Goal: Entertainment & Leisure: Consume media (video, audio)

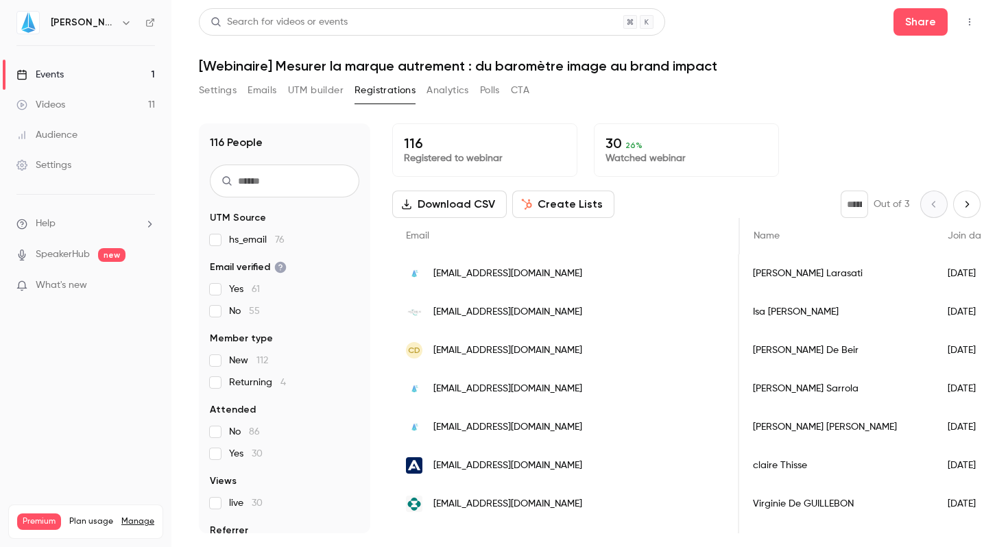
scroll to position [0, 420]
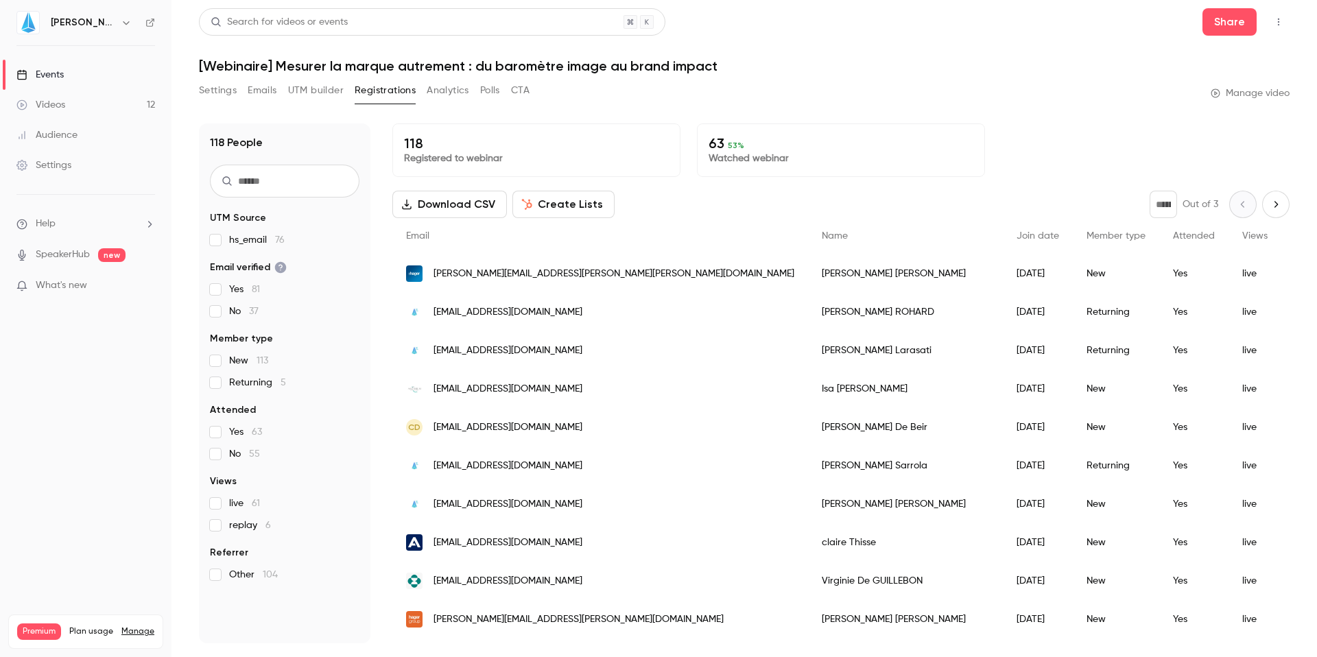
click at [455, 198] on button "Download CSV" at bounding box center [449, 204] width 115 height 27
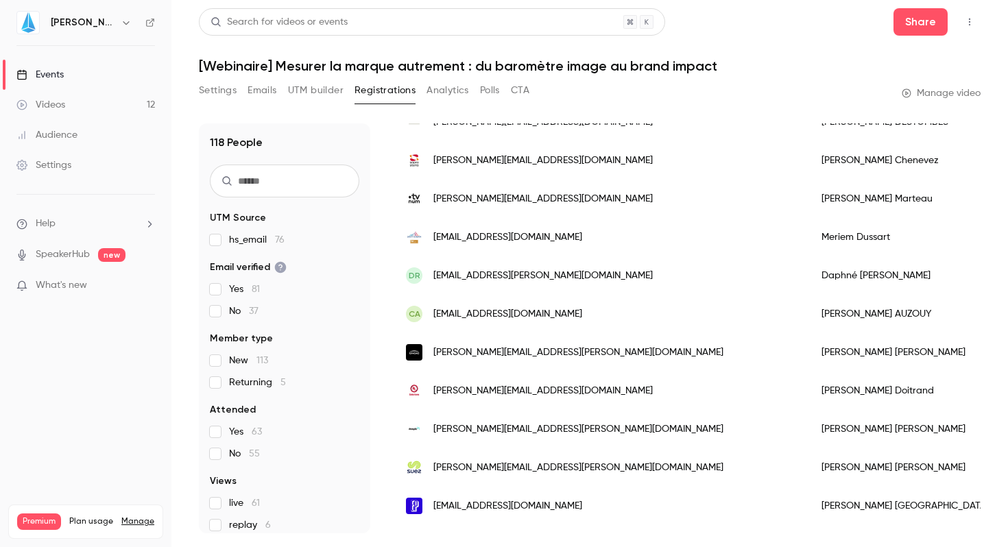
scroll to position [427, 0]
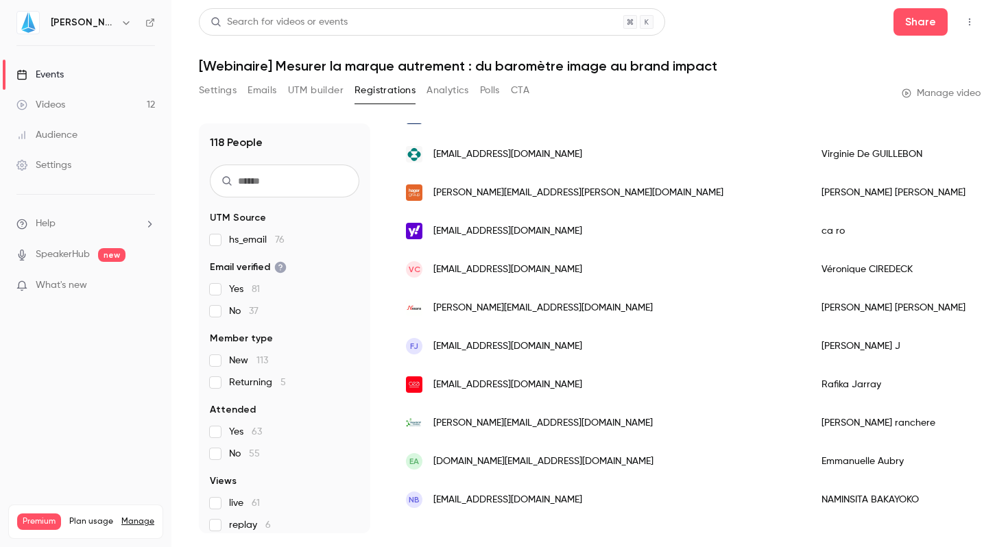
click at [50, 168] on div "Settings" at bounding box center [43, 165] width 55 height 14
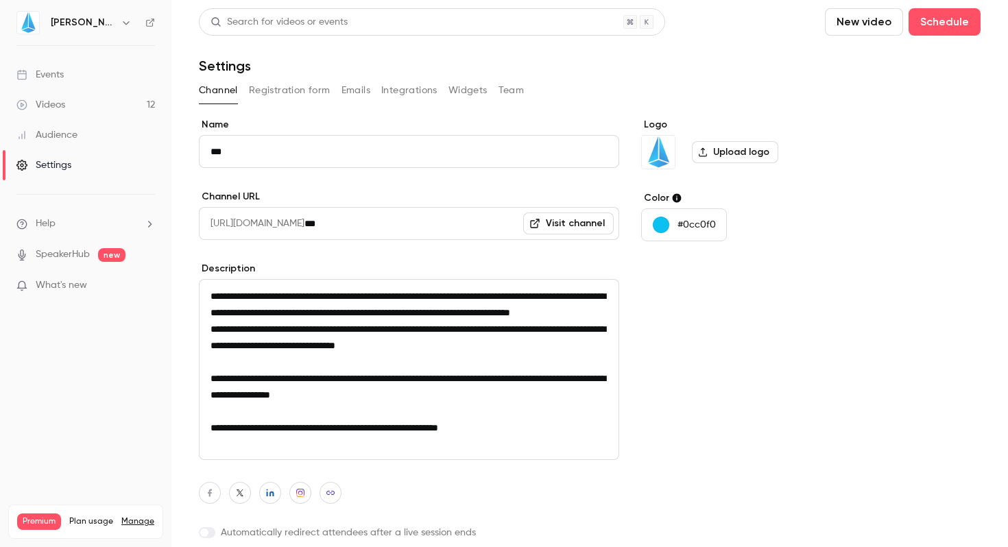
click at [56, 137] on div "Audience" at bounding box center [46, 135] width 61 height 14
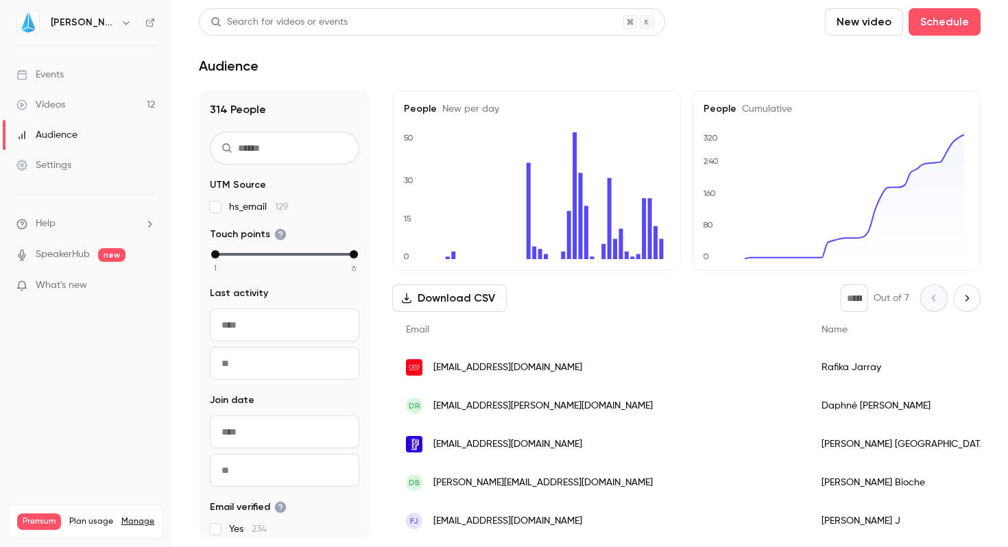
click at [46, 68] on div "Events" at bounding box center [39, 75] width 47 height 14
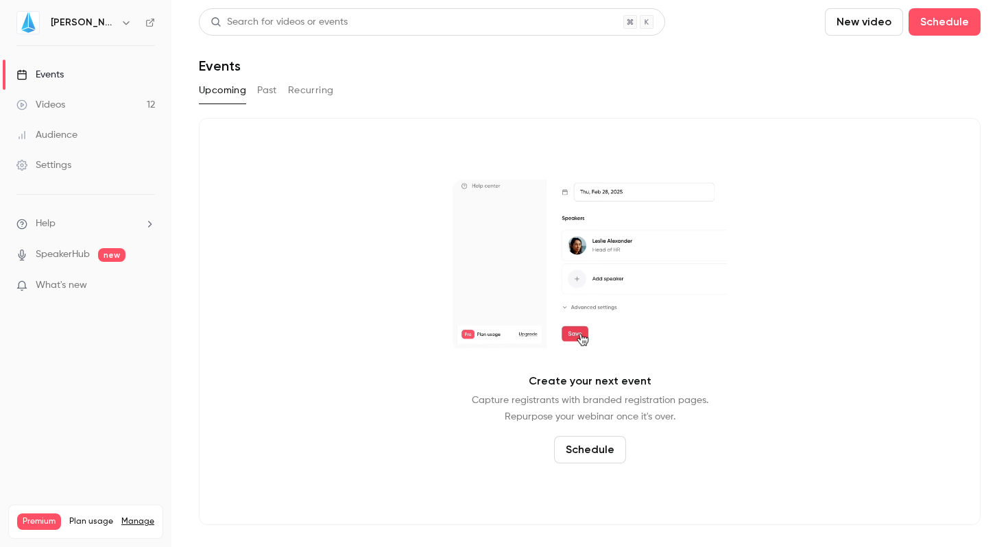
click at [49, 82] on link "Events" at bounding box center [85, 75] width 171 height 30
click at [259, 82] on button "Past" at bounding box center [267, 91] width 20 height 22
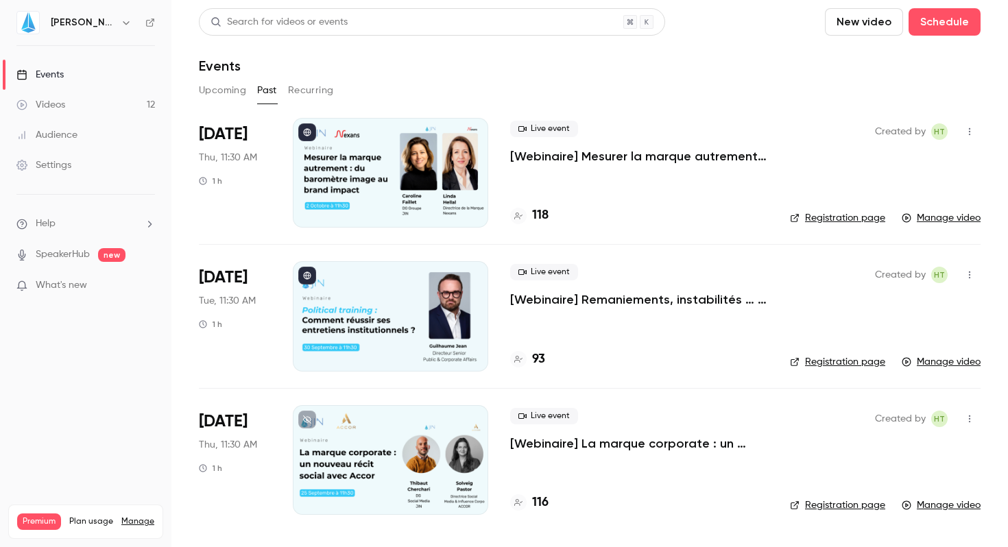
click at [560, 152] on p "[Webinaire] Mesurer la marque autrement : du baromètre image au brand impact" at bounding box center [639, 156] width 258 height 16
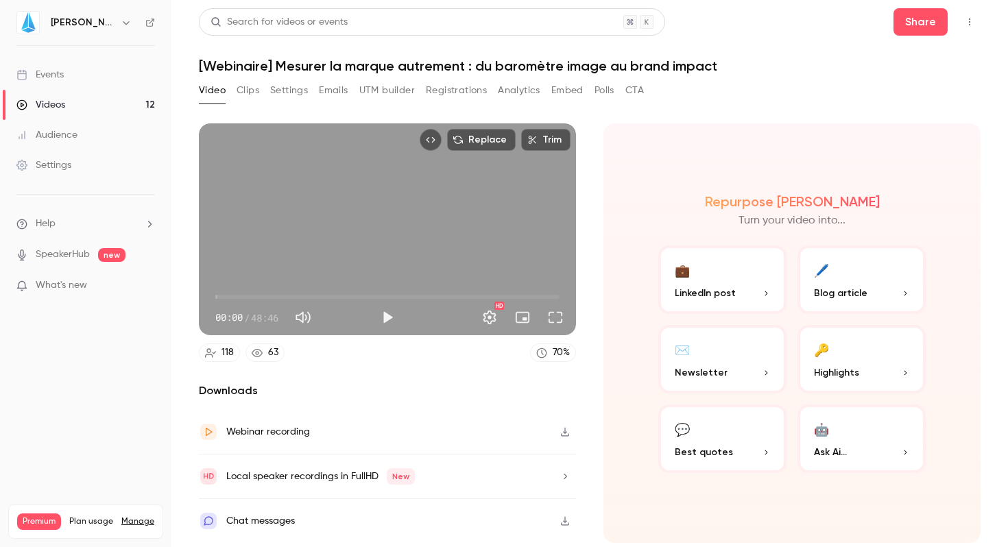
click at [280, 523] on div "Chat messages" at bounding box center [260, 521] width 69 height 16
click at [388, 327] on button "Play" at bounding box center [387, 317] width 27 height 27
click at [497, 225] on div "Replace Trim 00:15 00:15 / 48:46 HD" at bounding box center [387, 229] width 377 height 212
click at [220, 298] on span "00:16" at bounding box center [217, 297] width 4 height 4
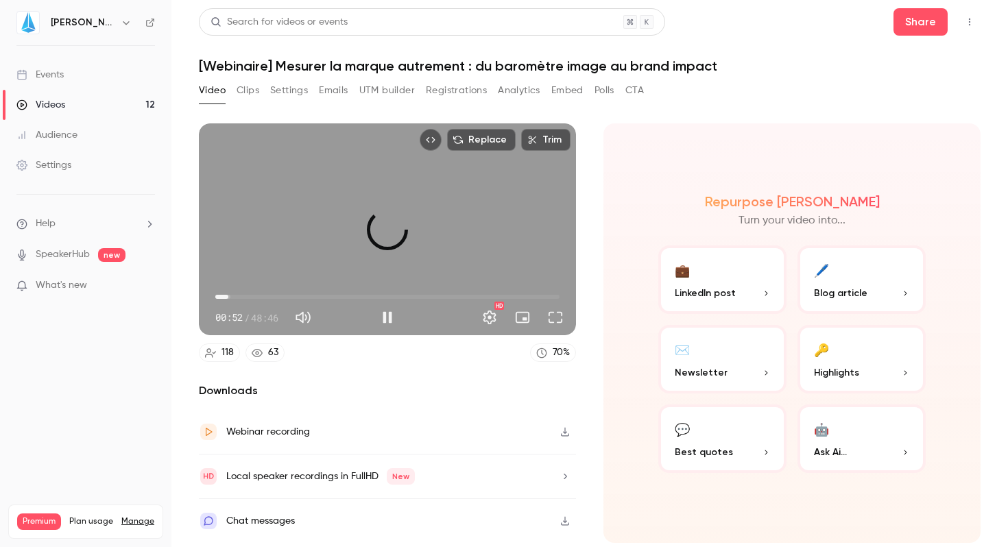
click at [228, 296] on span "01:50" at bounding box center [228, 297] width 4 height 4
click at [230, 297] on span "01:51" at bounding box center [228, 297] width 4 height 4
click at [229, 297] on span "01:56" at bounding box center [229, 297] width 4 height 4
click at [558, 318] on button "Full screen" at bounding box center [555, 317] width 27 height 27
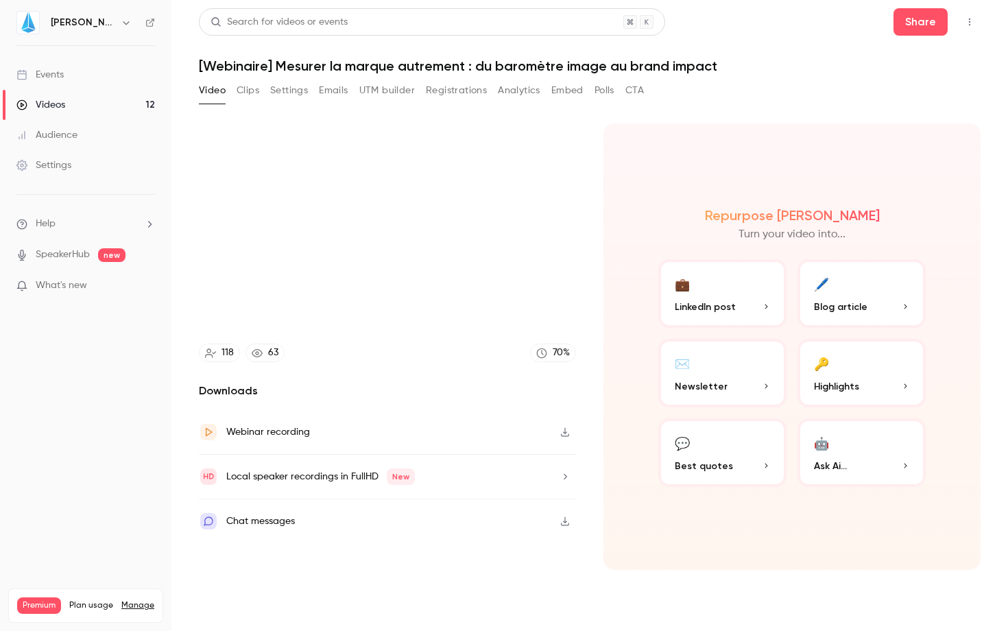
type input "*****"
click at [974, 547] on button "Exit full screen" at bounding box center [987, 613] width 27 height 27
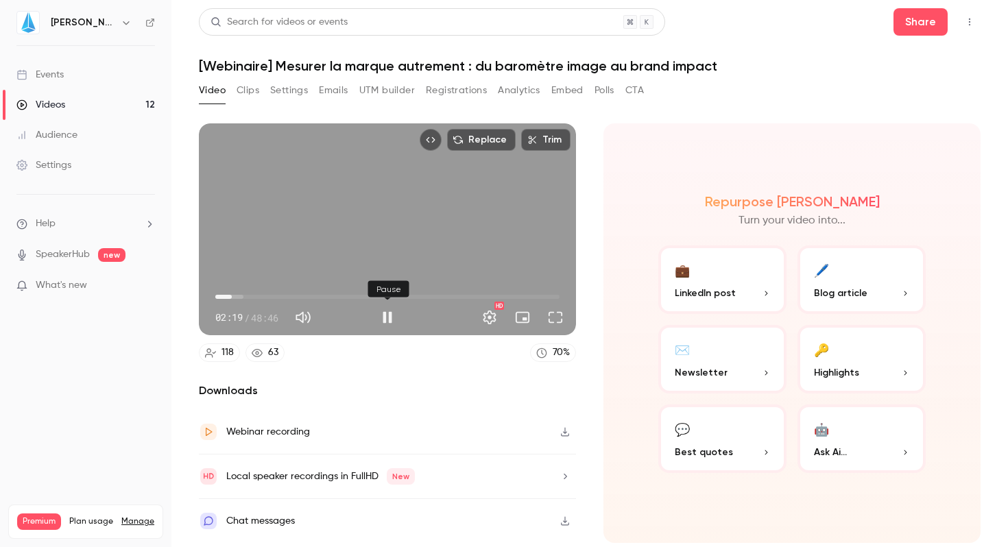
click at [383, 320] on button "Pause" at bounding box center [387, 317] width 27 height 27
click at [554, 316] on button "Full screen" at bounding box center [555, 317] width 27 height 27
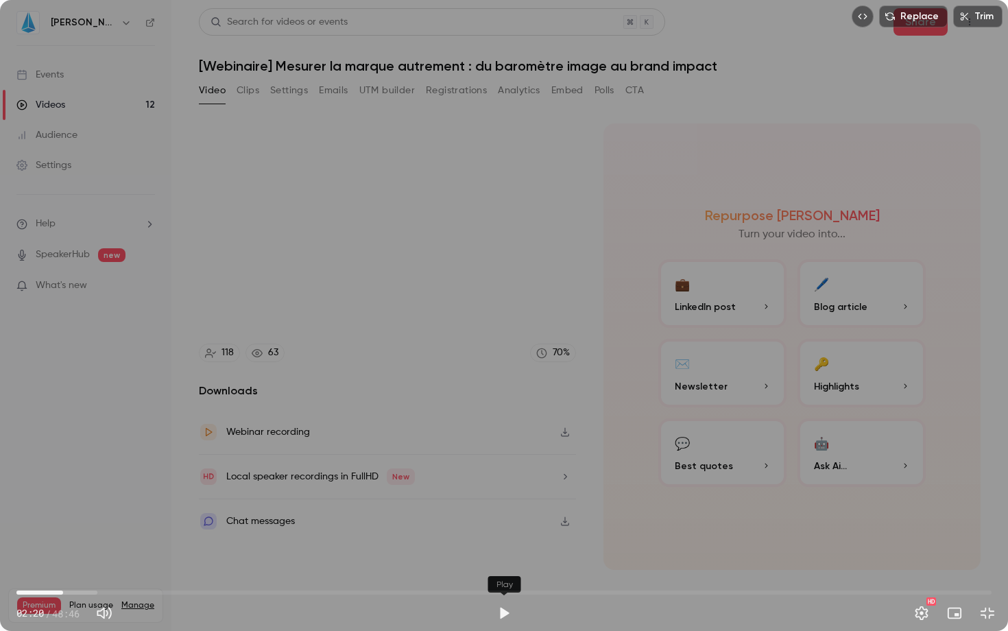
click at [503, 547] on button "Play" at bounding box center [503, 613] width 27 height 27
click at [91, 547] on span "02:28" at bounding box center [503, 593] width 975 height 22
click at [254, 547] on span "03:49" at bounding box center [503, 593] width 975 height 22
click at [261, 547] on span "11:53" at bounding box center [503, 593] width 975 height 22
click at [270, 547] on span "12:14" at bounding box center [503, 593] width 975 height 22
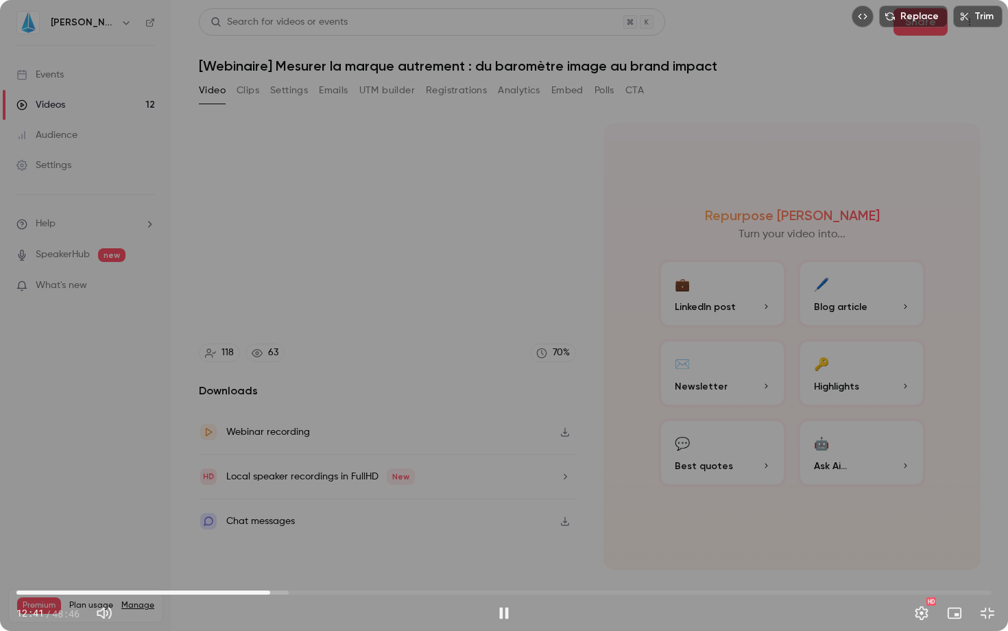
click at [279, 547] on span "12:41" at bounding box center [503, 593] width 975 height 22
click at [288, 547] on span "13:08" at bounding box center [503, 593] width 975 height 22
click at [296, 547] on span "13:59" at bounding box center [503, 593] width 975 height 22
click at [310, 547] on span "13:59" at bounding box center [503, 593] width 975 height 22
click at [336, 547] on span "14:40" at bounding box center [503, 593] width 975 height 22
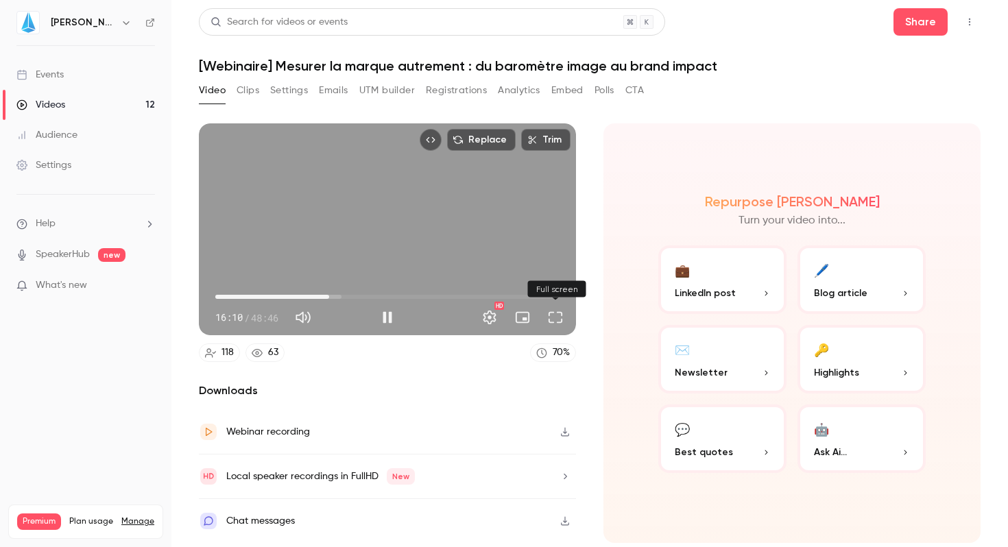
click at [553, 320] on button "Full screen" at bounding box center [555, 317] width 27 height 27
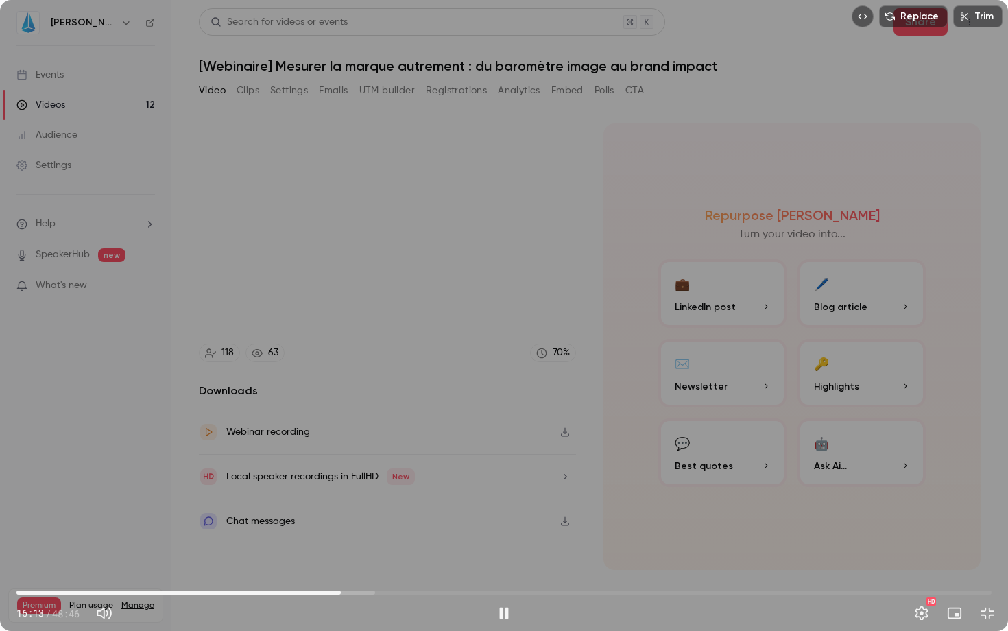
click at [770, 547] on span "16:13" at bounding box center [503, 593] width 975 height 22
click at [783, 547] on span "38:20" at bounding box center [503, 593] width 975 height 22
click at [793, 547] on span "38:49" at bounding box center [503, 593] width 975 height 22
click at [808, 547] on span "39:34" at bounding box center [503, 593] width 975 height 22
click at [820, 547] on span "39:35" at bounding box center [503, 593] width 975 height 22
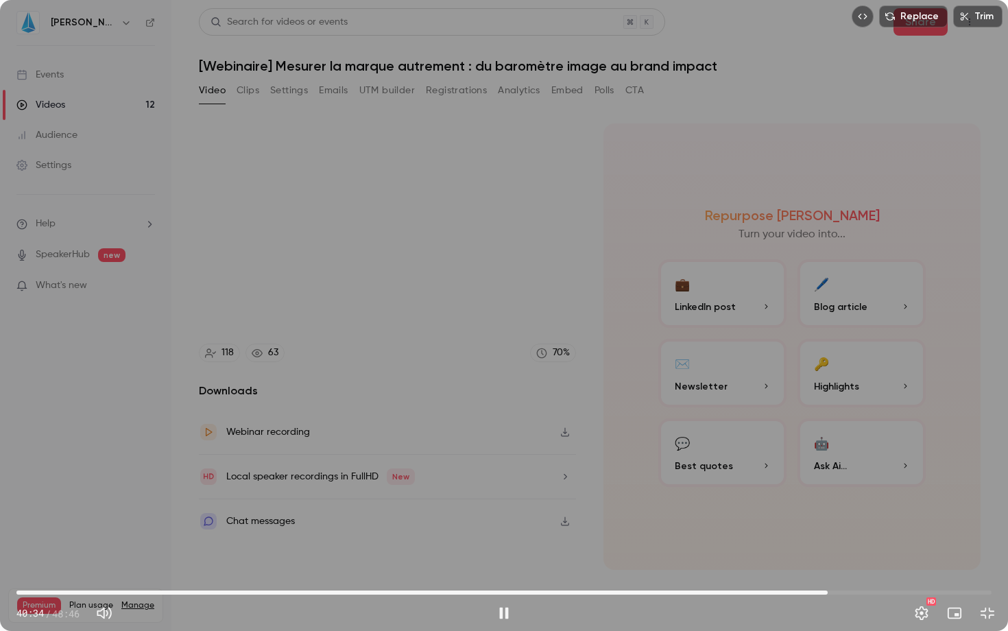
click at [828, 547] on span "40:34" at bounding box center [503, 593] width 975 height 22
click at [835, 547] on span "40:35" at bounding box center [503, 593] width 975 height 22
click at [839, 547] on span "41:01" at bounding box center [837, 593] width 4 height 4
click at [839, 547] on span "41:07" at bounding box center [839, 593] width 4 height 4
click at [513, 547] on button "Pause" at bounding box center [503, 613] width 27 height 27
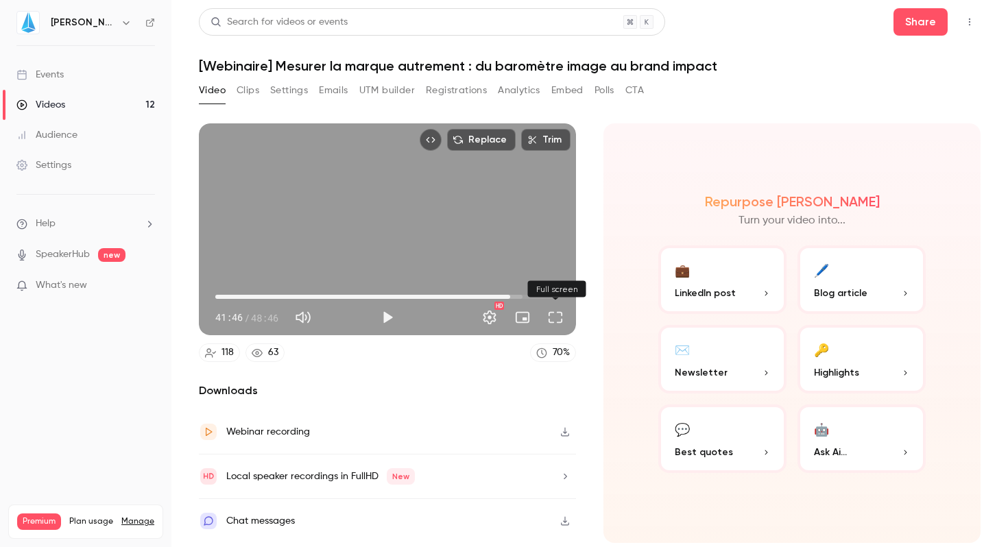
click at [562, 316] on button "Full screen" at bounding box center [555, 317] width 27 height 27
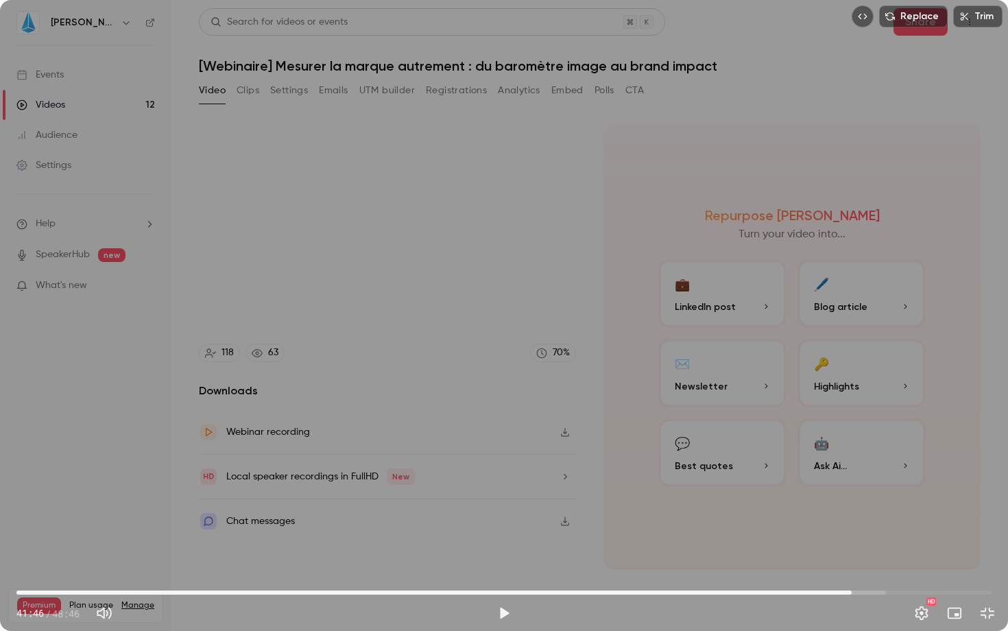
click at [850, 547] on span "41:46" at bounding box center [852, 593] width 4 height 4
click at [843, 547] on span "41:25" at bounding box center [845, 593] width 4 height 4
click at [837, 547] on span "41:07" at bounding box center [839, 593] width 4 height 4
click at [506, 547] on button "Play" at bounding box center [503, 613] width 27 height 27
click at [499, 547] on button "Pause" at bounding box center [503, 613] width 27 height 27
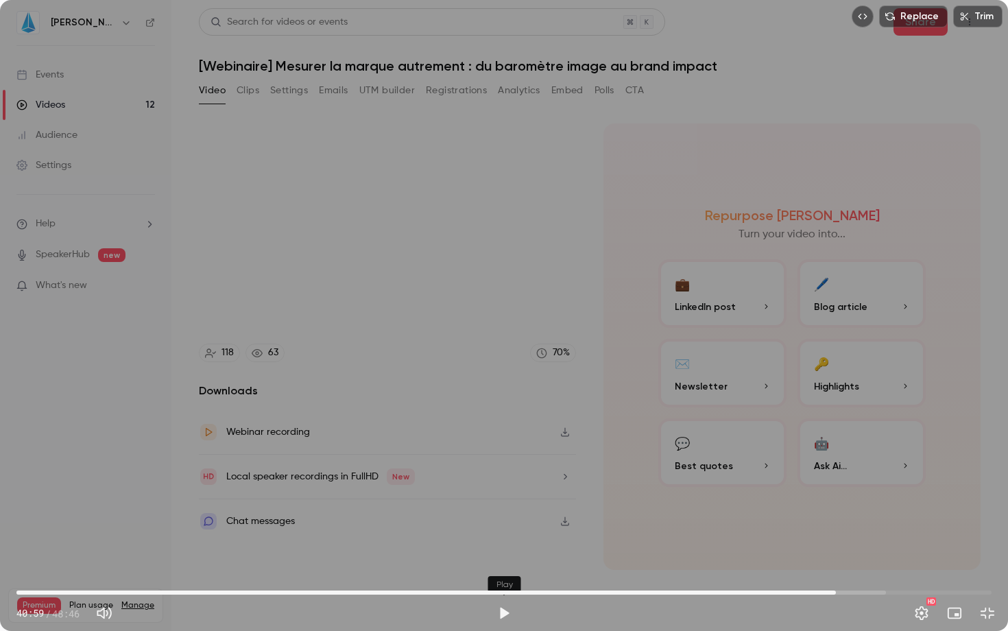
click at [499, 547] on button "Play" at bounding box center [503, 613] width 27 height 27
click at [510, 547] on button "Pause" at bounding box center [503, 613] width 27 height 27
click at [831, 547] on span "41:16" at bounding box center [503, 593] width 975 height 22
click at [824, 547] on span "40:24" at bounding box center [824, 593] width 4 height 4
click at [827, 547] on span "40:24" at bounding box center [824, 593] width 4 height 4
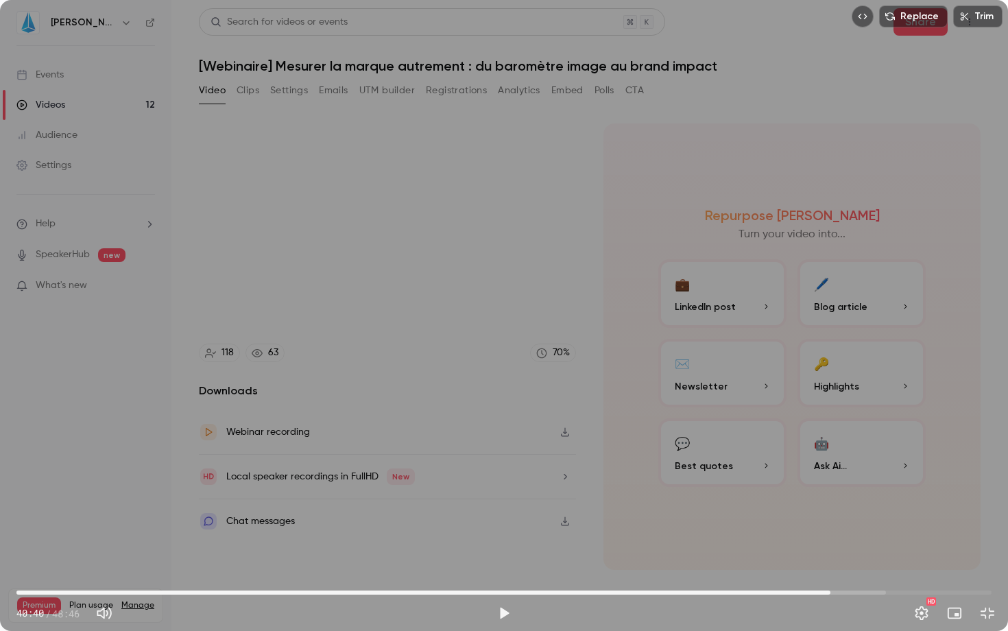
click at [831, 547] on span "40:42" at bounding box center [831, 593] width 4 height 4
click at [833, 547] on span "40:48" at bounding box center [833, 593] width 4 height 4
click at [834, 547] on span "40:48" at bounding box center [833, 593] width 4 height 4
click at [832, 547] on span "40:52" at bounding box center [834, 593] width 4 height 4
click at [830, 547] on span "40:34" at bounding box center [828, 593] width 4 height 4
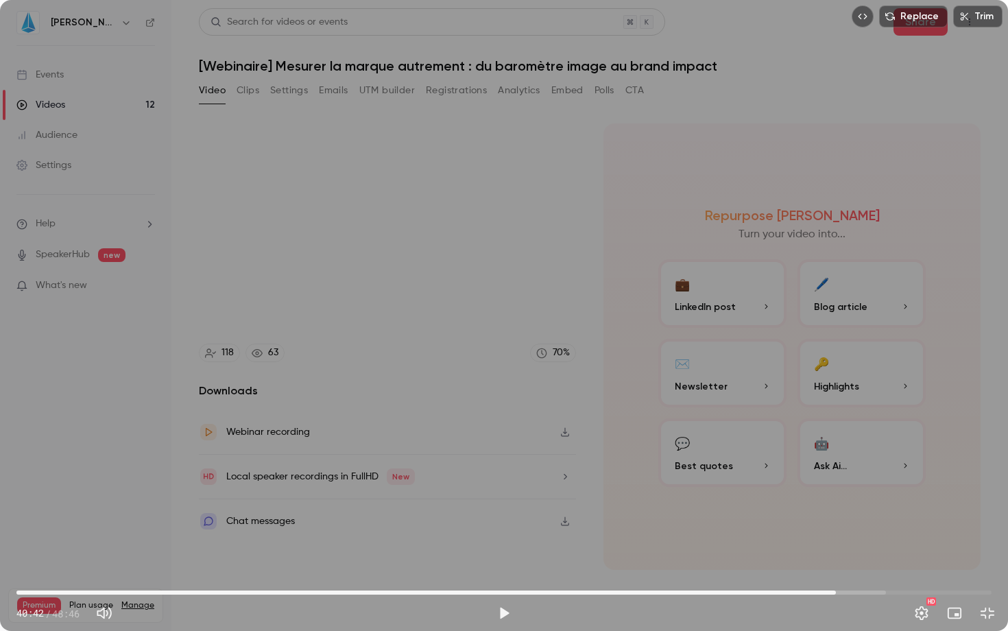
click at [836, 547] on span "40:59" at bounding box center [836, 593] width 4 height 4
click at [837, 547] on span "41:01" at bounding box center [837, 593] width 4 height 4
click at [840, 547] on span "41:11" at bounding box center [840, 593] width 4 height 4
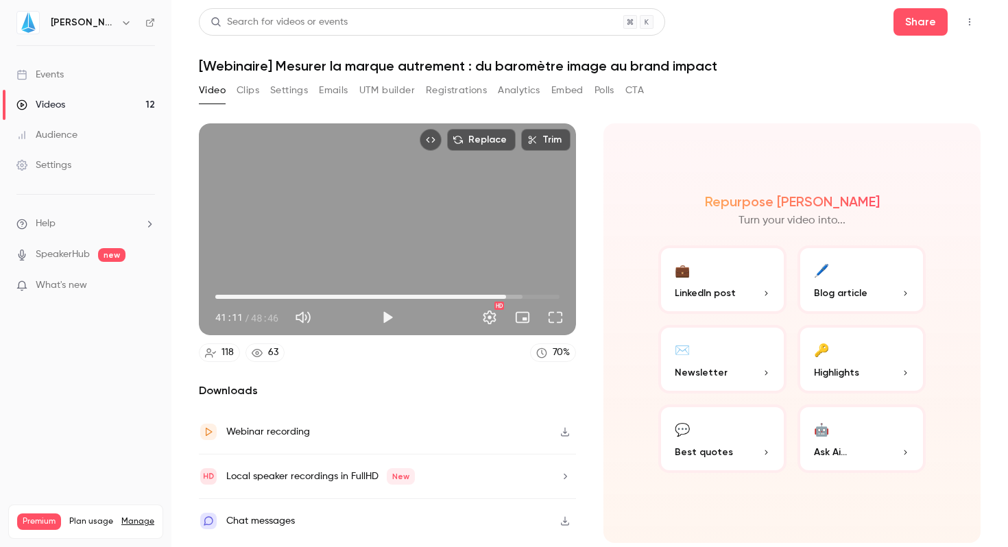
click at [566, 436] on icon "button" at bounding box center [565, 432] width 8 height 9
click at [383, 320] on button "Play" at bounding box center [387, 317] width 27 height 27
click at [511, 296] on span "41:52" at bounding box center [511, 297] width 4 height 4
click at [514, 298] on span "42:05" at bounding box center [512, 297] width 4 height 4
click at [523, 297] on span "43:31" at bounding box center [523, 297] width 4 height 4
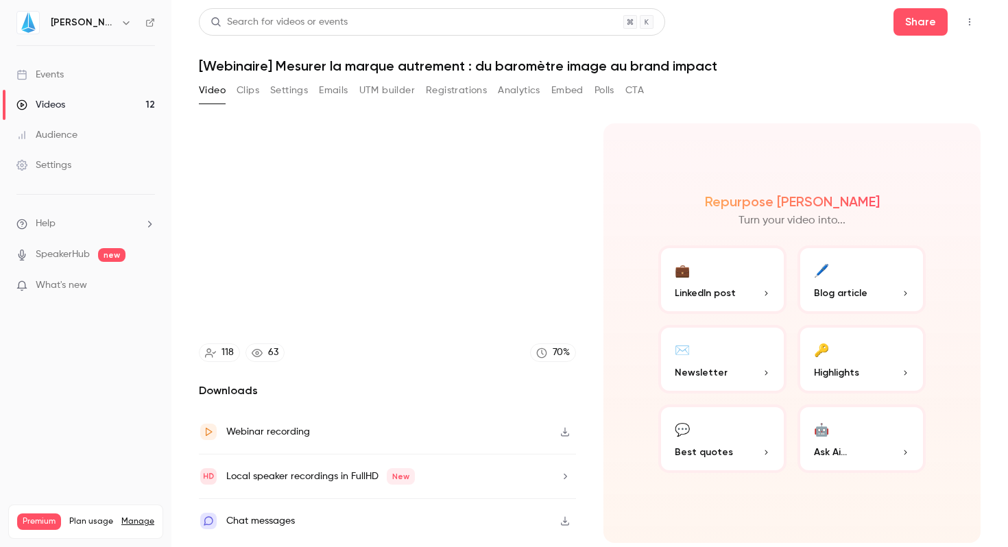
click at [558, 473] on button "button" at bounding box center [565, 477] width 22 height 22
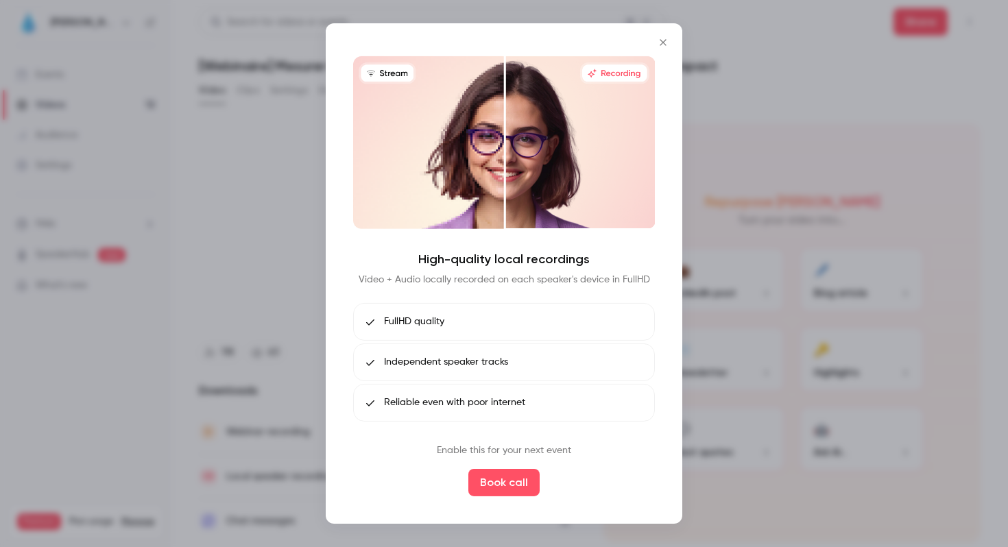
click at [663, 40] on icon "Close" at bounding box center [663, 42] width 16 height 11
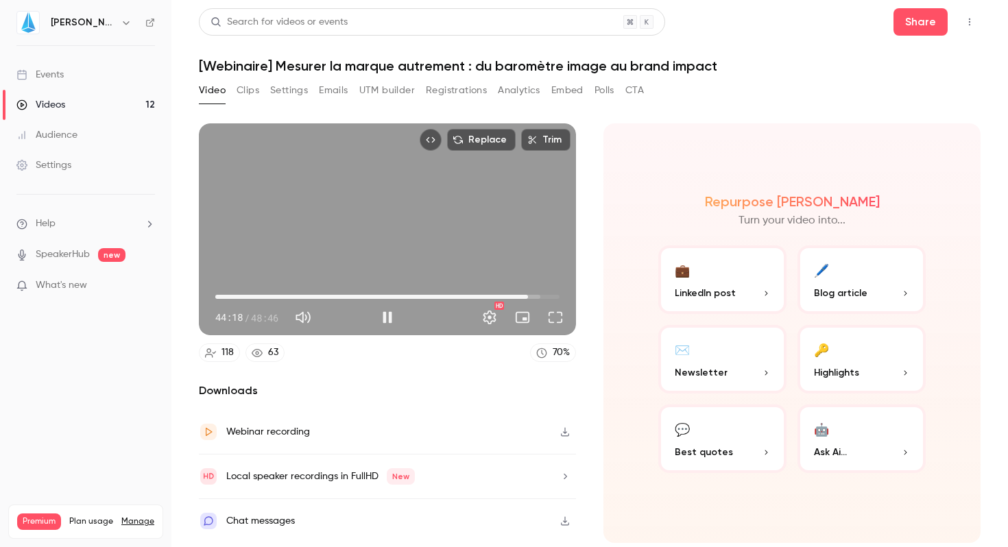
type input "****"
click at [386, 318] on button "Pause" at bounding box center [387, 317] width 27 height 27
